Goal: Information Seeking & Learning: Learn about a topic

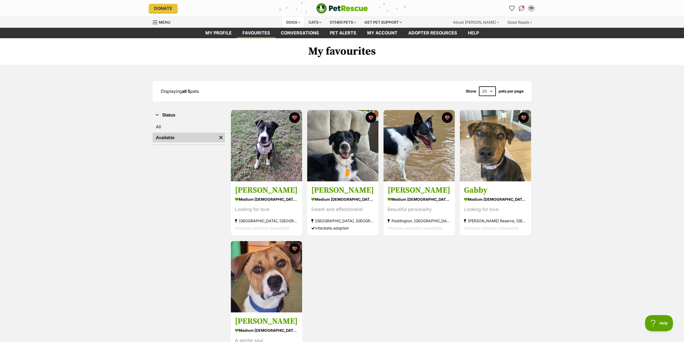
click at [291, 21] on div "Dogs" at bounding box center [294, 22] width 22 height 11
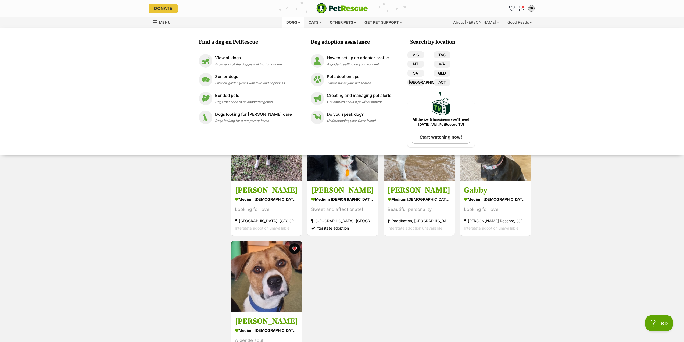
click at [440, 73] on link "QLD" at bounding box center [442, 73] width 17 height 7
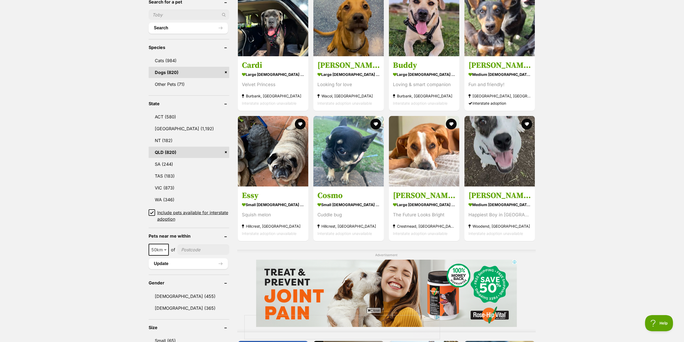
click at [153, 212] on icon at bounding box center [151, 212] width 3 height 2
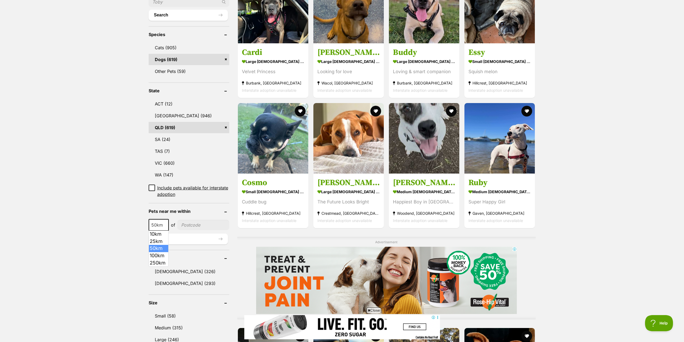
click at [166, 226] on span at bounding box center [165, 225] width 5 height 12
select select "100"
click at [196, 225] on input"] "postcode" at bounding box center [204, 225] width 50 height 10
type input"] "4000"
click at [194, 237] on button "Update" at bounding box center [188, 238] width 79 height 11
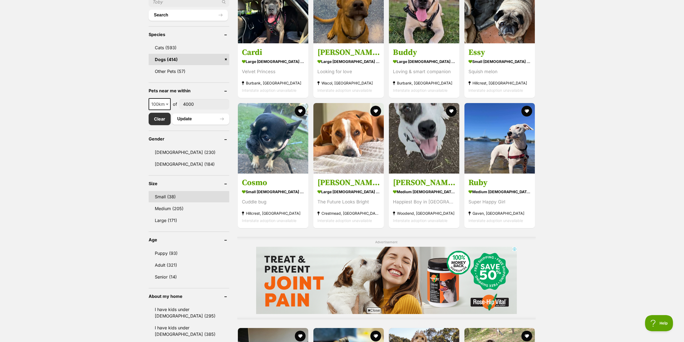
click at [172, 196] on link "Small (38)" at bounding box center [189, 196] width 81 height 11
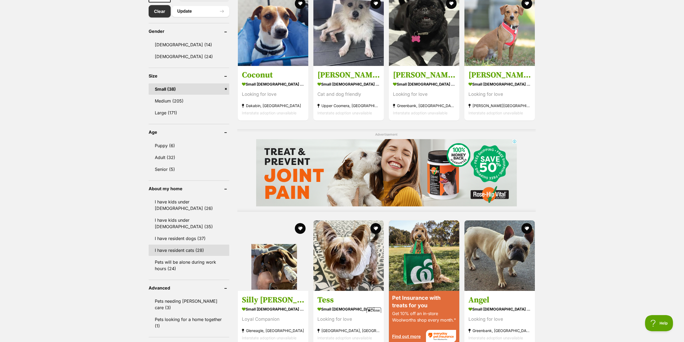
click at [177, 244] on link "I have resident cats (28)" at bounding box center [189, 249] width 81 height 11
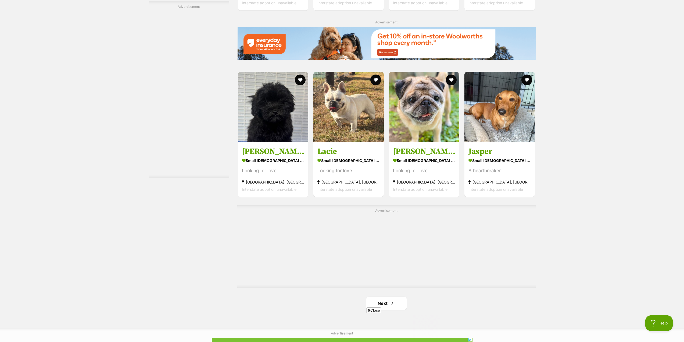
scroll to position [699, 0]
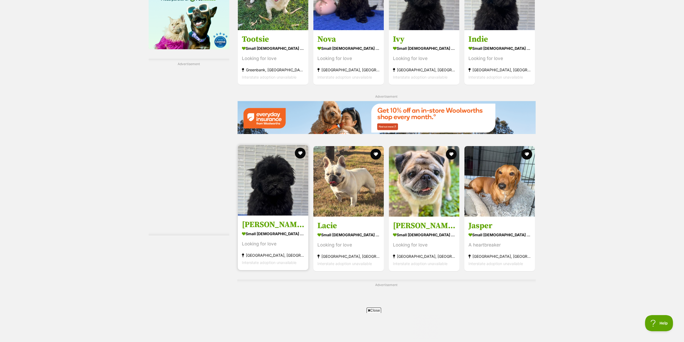
click at [290, 187] on img at bounding box center [273, 180] width 70 height 70
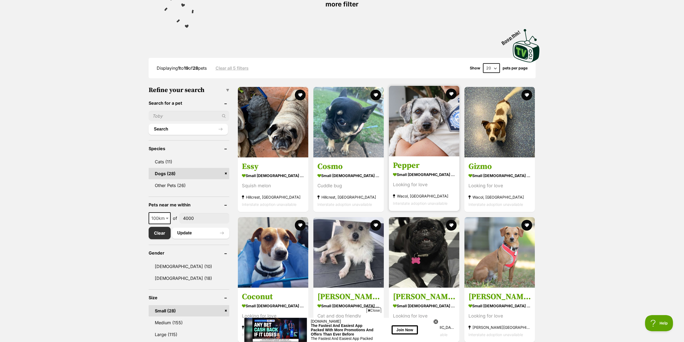
click at [437, 111] on img at bounding box center [424, 121] width 70 height 70
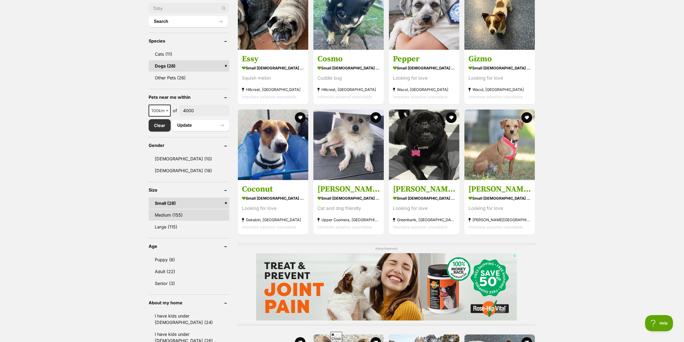
click at [167, 215] on link "Medium (155)" at bounding box center [189, 214] width 81 height 11
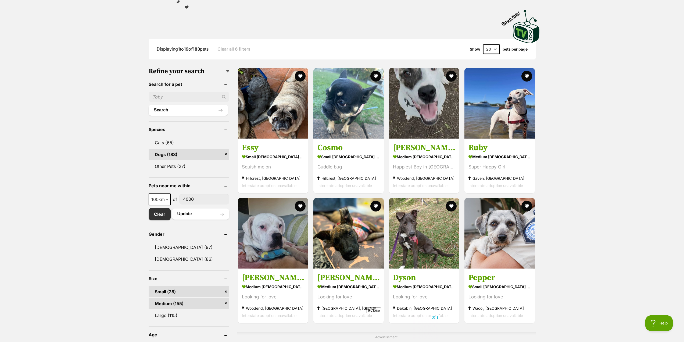
scroll to position [134, 0]
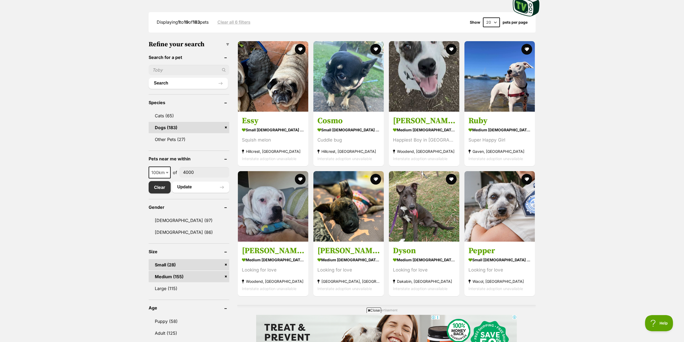
click at [177, 266] on link "Small (28)" at bounding box center [189, 264] width 81 height 11
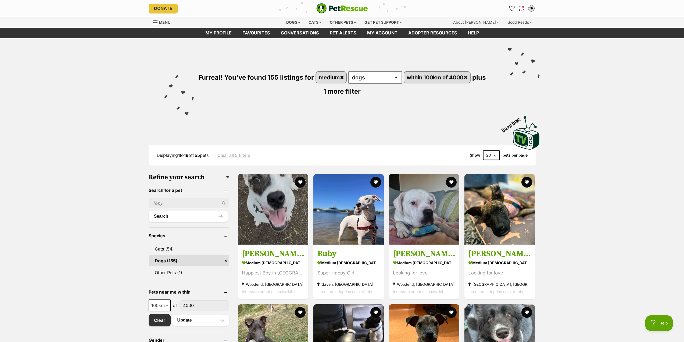
click at [496, 155] on select "20 40 60" at bounding box center [491, 155] width 17 height 10
select select "60"
click at [483, 150] on select "20 40 60" at bounding box center [491, 155] width 17 height 10
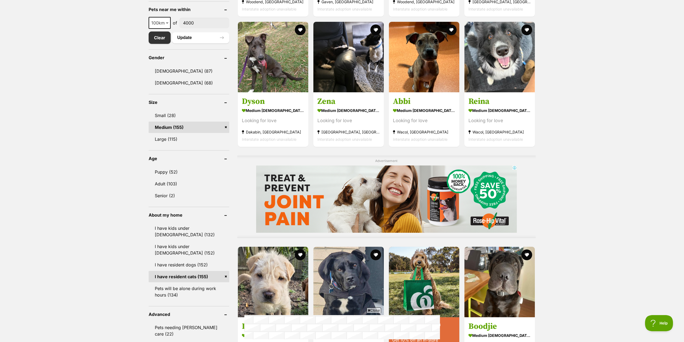
scroll to position [215, 0]
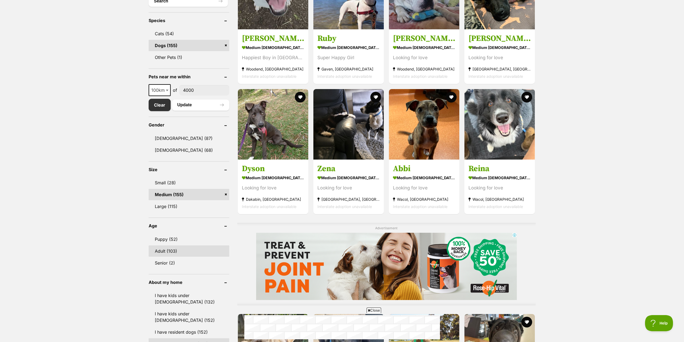
click at [173, 254] on link "Adult (103)" at bounding box center [189, 250] width 81 height 11
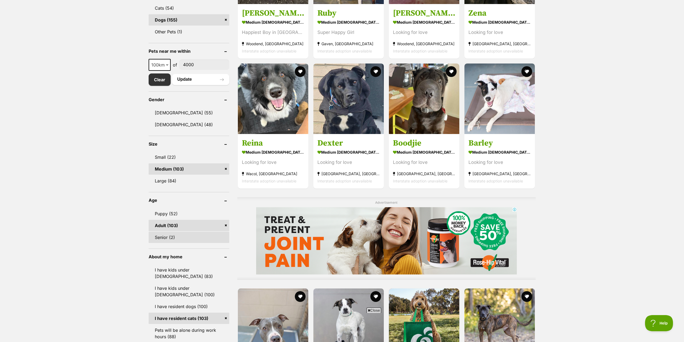
click at [170, 238] on link "Senior (2)" at bounding box center [189, 236] width 81 height 11
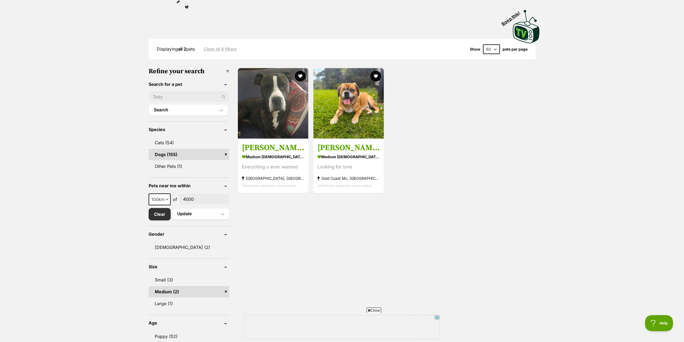
scroll to position [188, 0]
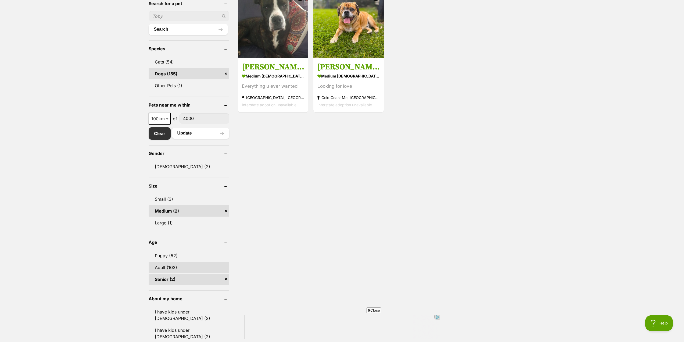
click at [174, 268] on link "Adult (103)" at bounding box center [189, 267] width 81 height 11
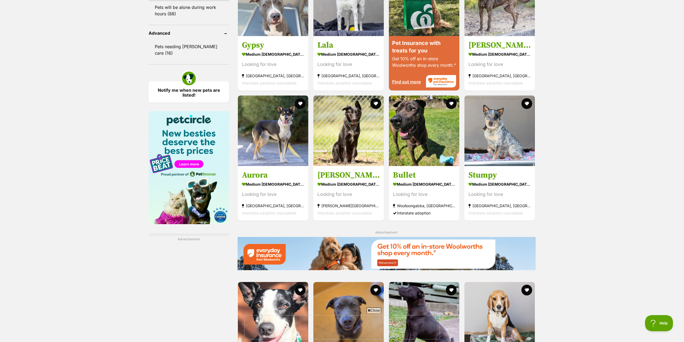
scroll to position [591, 0]
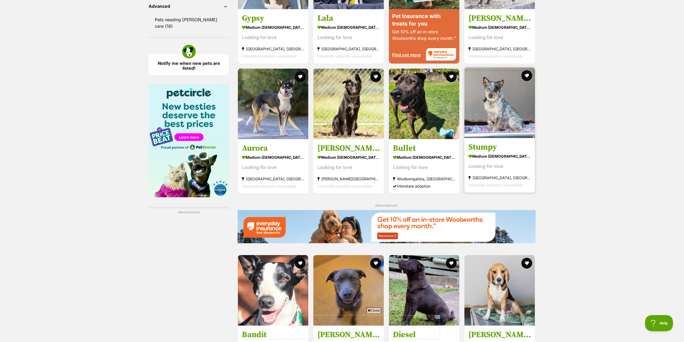
click at [502, 125] on img at bounding box center [500, 102] width 70 height 70
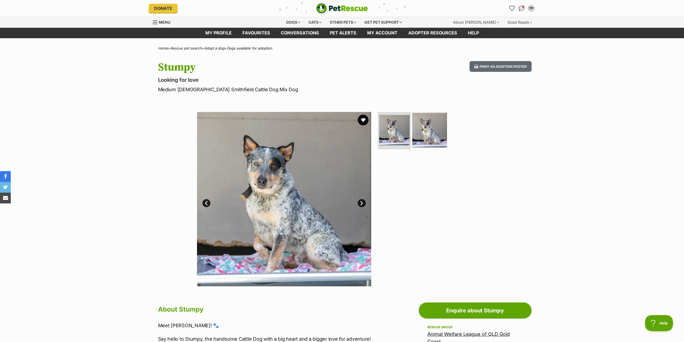
click at [435, 122] on img at bounding box center [429, 129] width 35 height 35
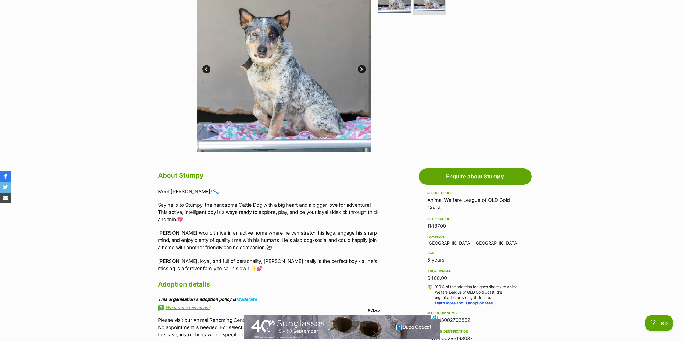
scroll to position [134, 0]
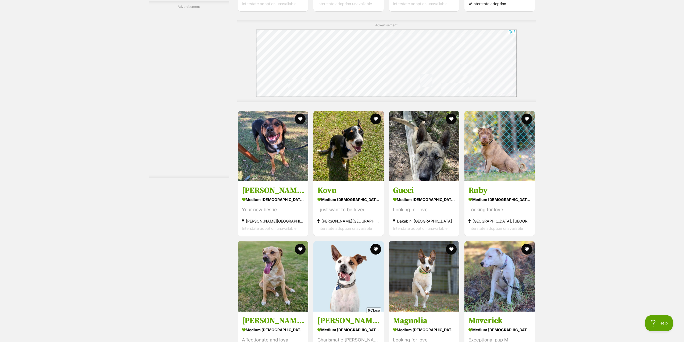
scroll to position [2124, 0]
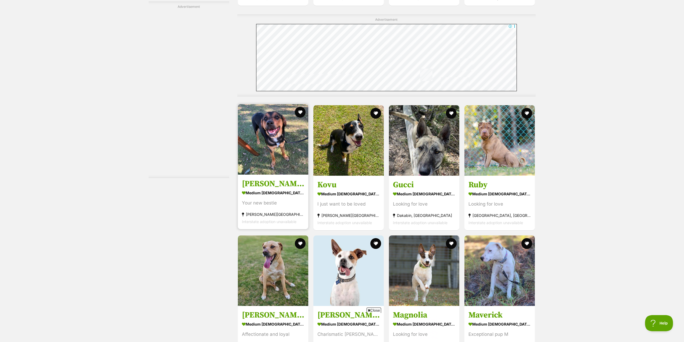
click at [268, 188] on h3 "[PERSON_NAME]" at bounding box center [273, 184] width 62 height 10
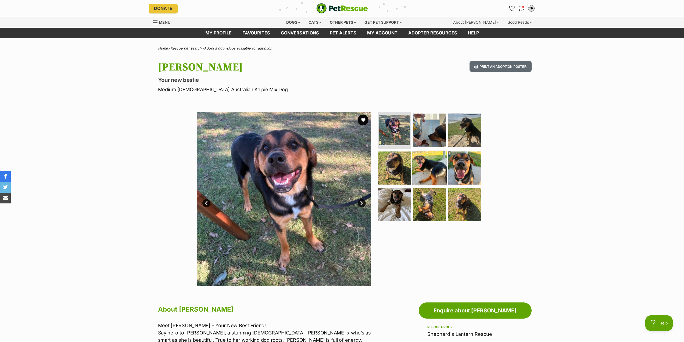
click at [423, 168] on img at bounding box center [429, 168] width 35 height 35
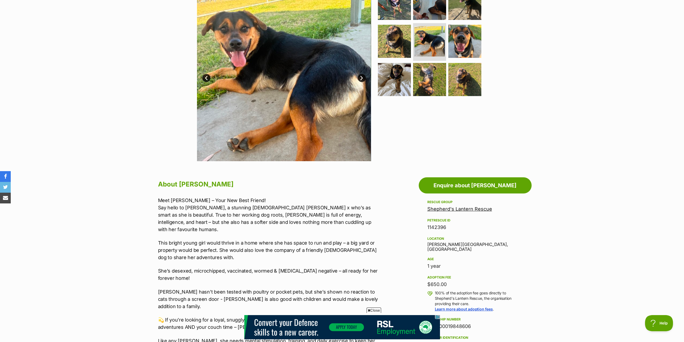
scroll to position [134, 0]
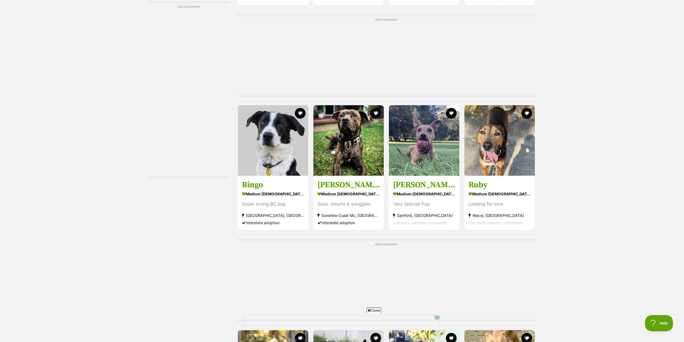
scroll to position [2488, 0]
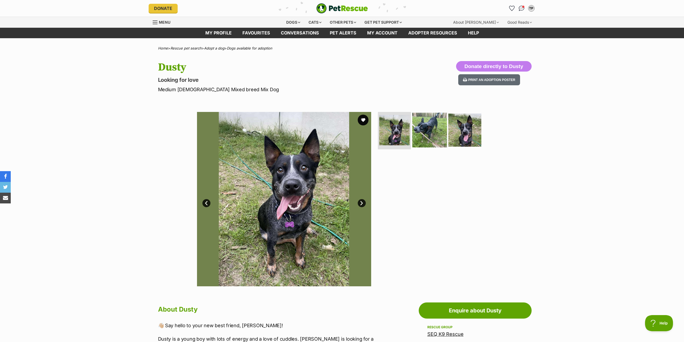
click at [430, 126] on img at bounding box center [429, 129] width 35 height 35
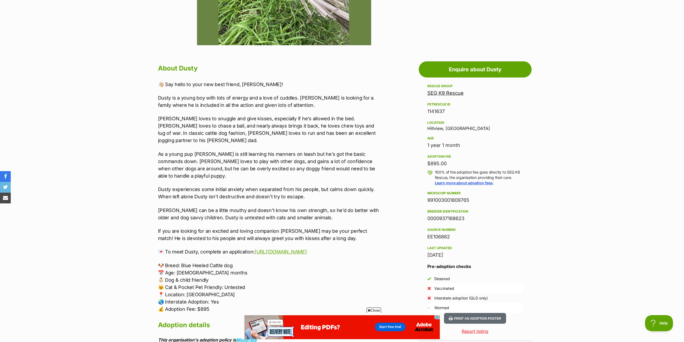
scroll to position [242, 0]
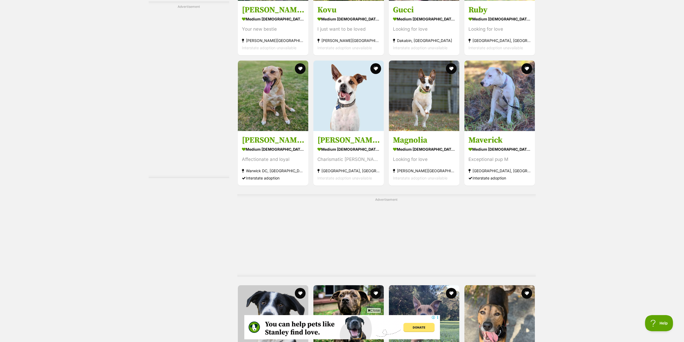
scroll to position [2326, 0]
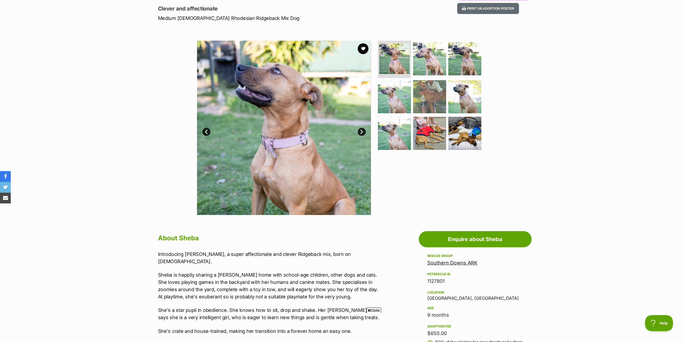
scroll to position [81, 0]
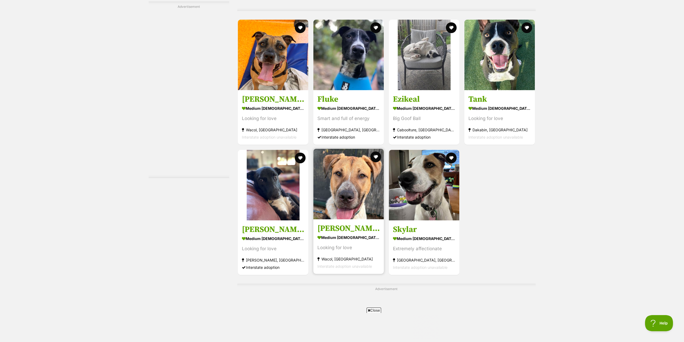
click at [352, 198] on img at bounding box center [348, 184] width 70 height 70
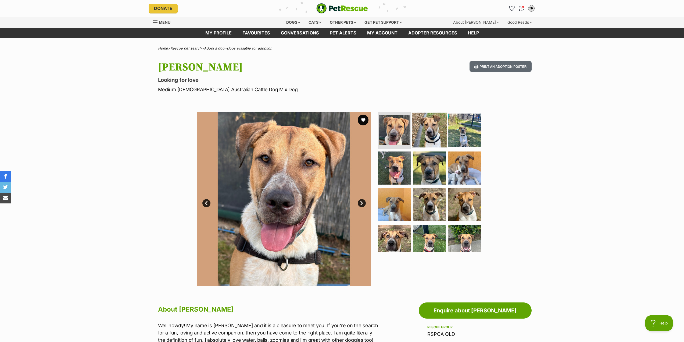
click at [436, 137] on img at bounding box center [429, 129] width 35 height 35
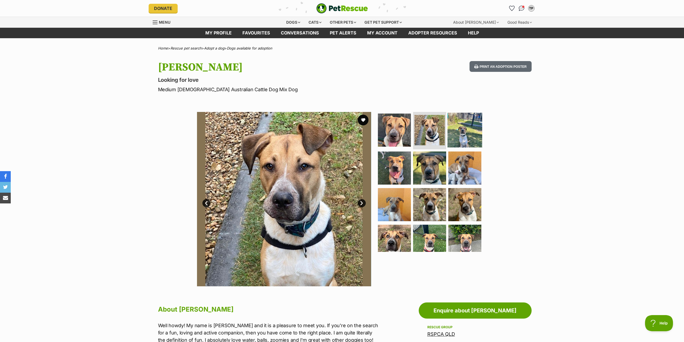
click at [467, 132] on img at bounding box center [465, 129] width 35 height 35
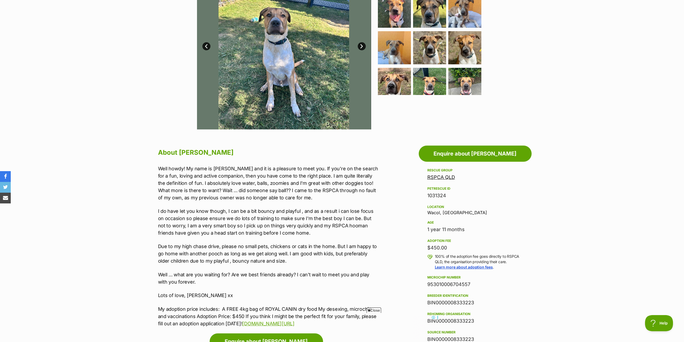
scroll to position [188, 0]
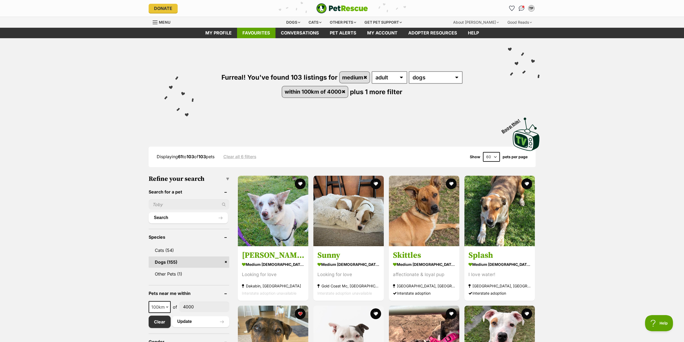
click at [254, 31] on link "Favourites" at bounding box center [256, 33] width 38 height 10
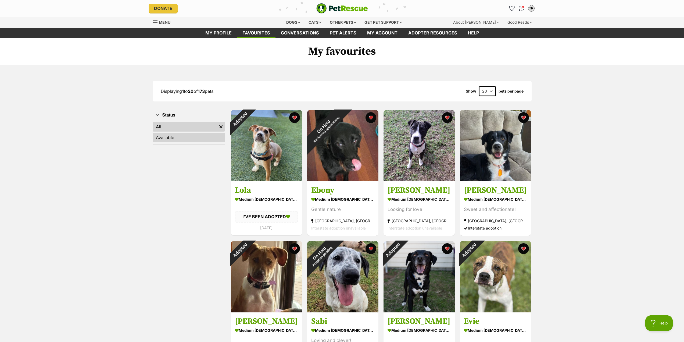
click at [182, 138] on link "Available" at bounding box center [189, 138] width 72 height 10
